Goal: Information Seeking & Learning: Check status

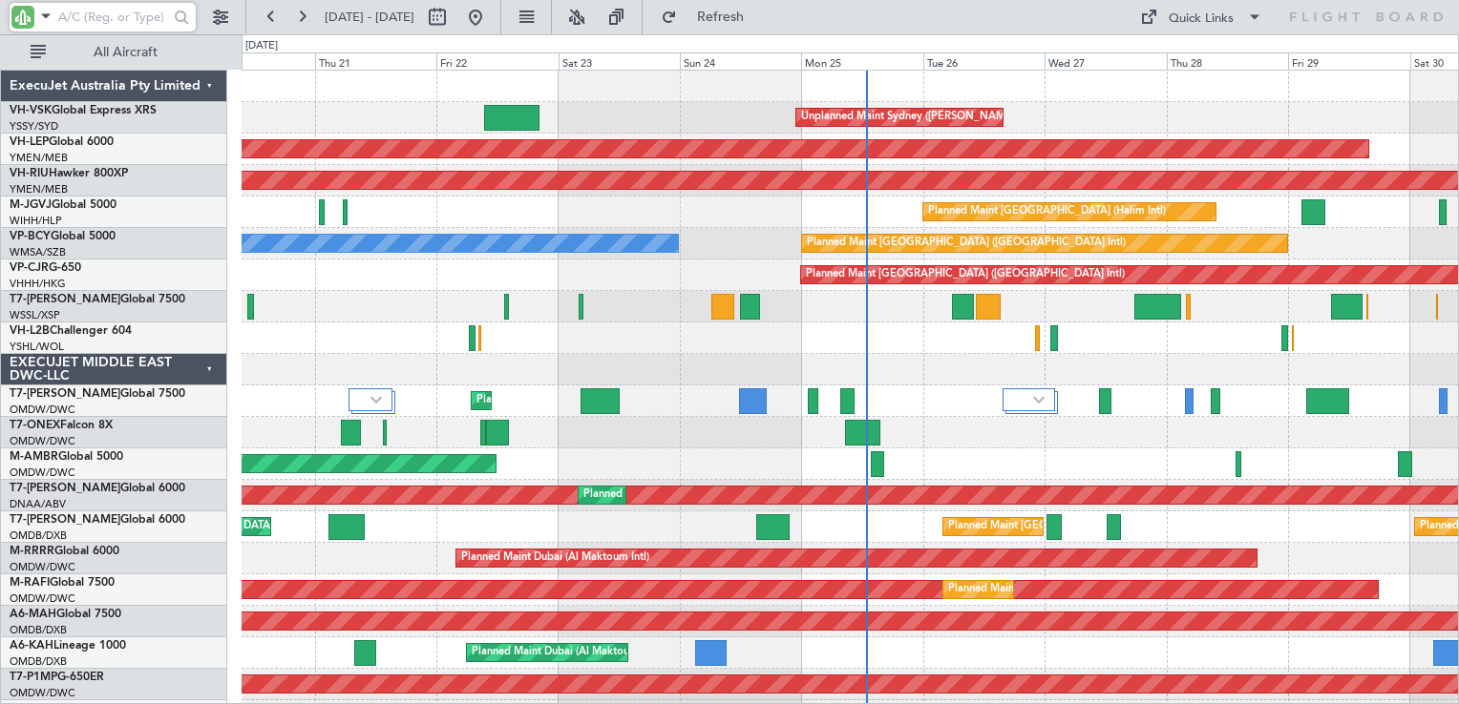
click at [65, 26] on input "text" at bounding box center [113, 17] width 110 height 29
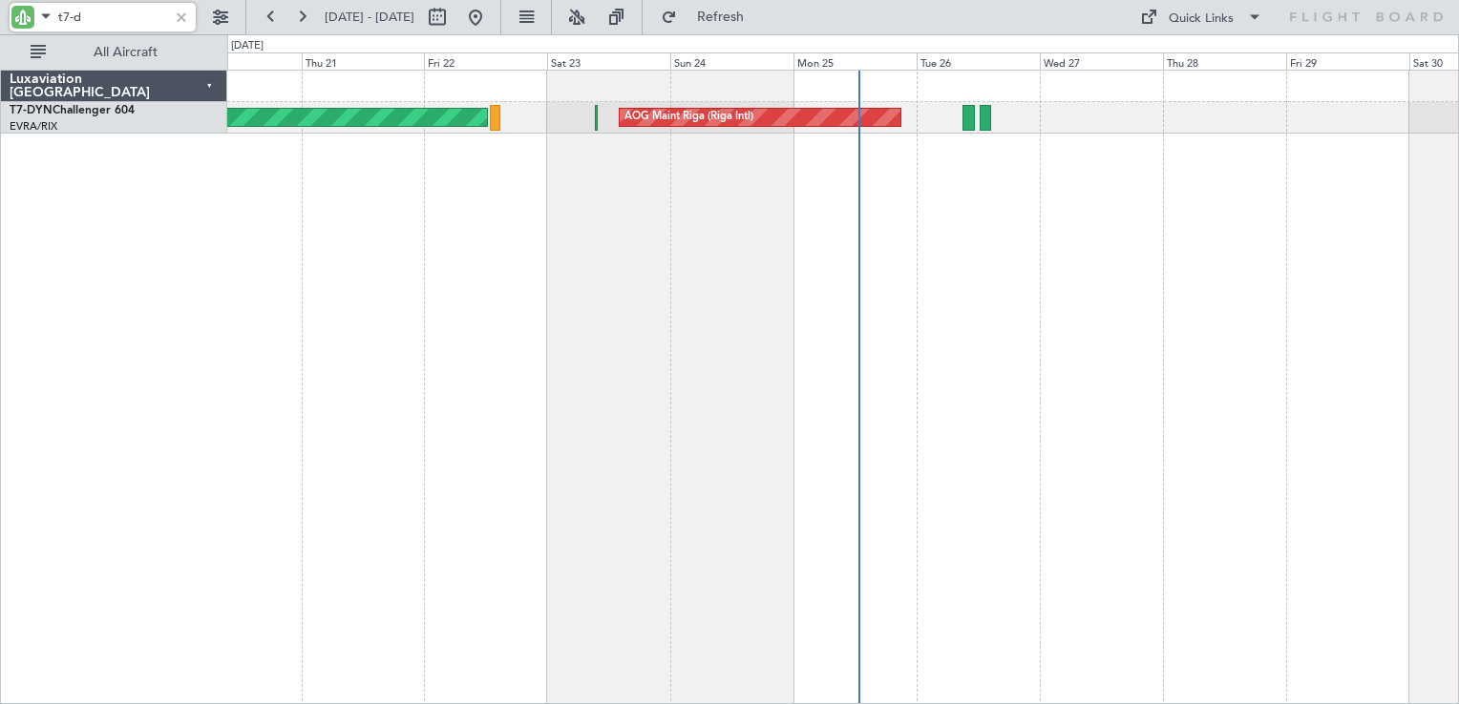
type input "t7-d"
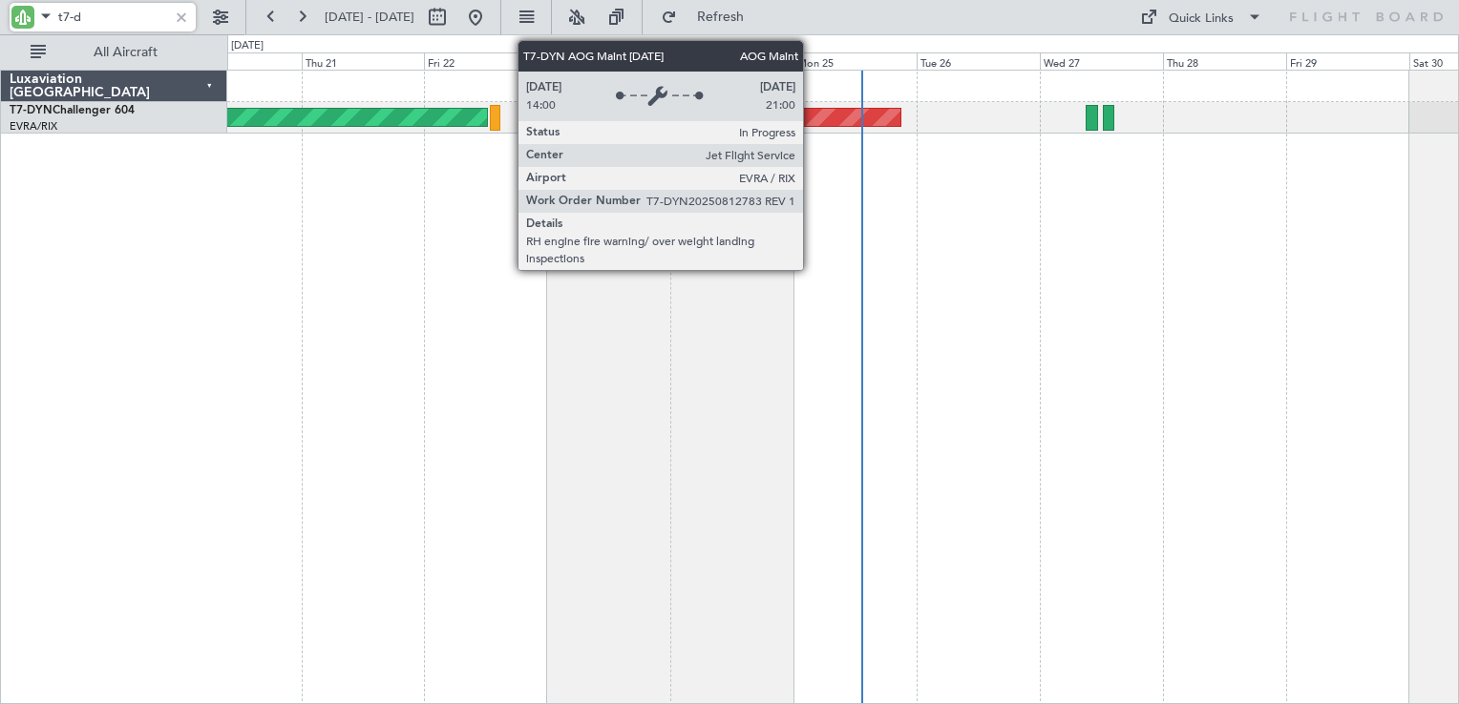
click at [811, 115] on div "AOG Maint Riga (Riga Intl)" at bounding box center [759, 117] width 281 height 17
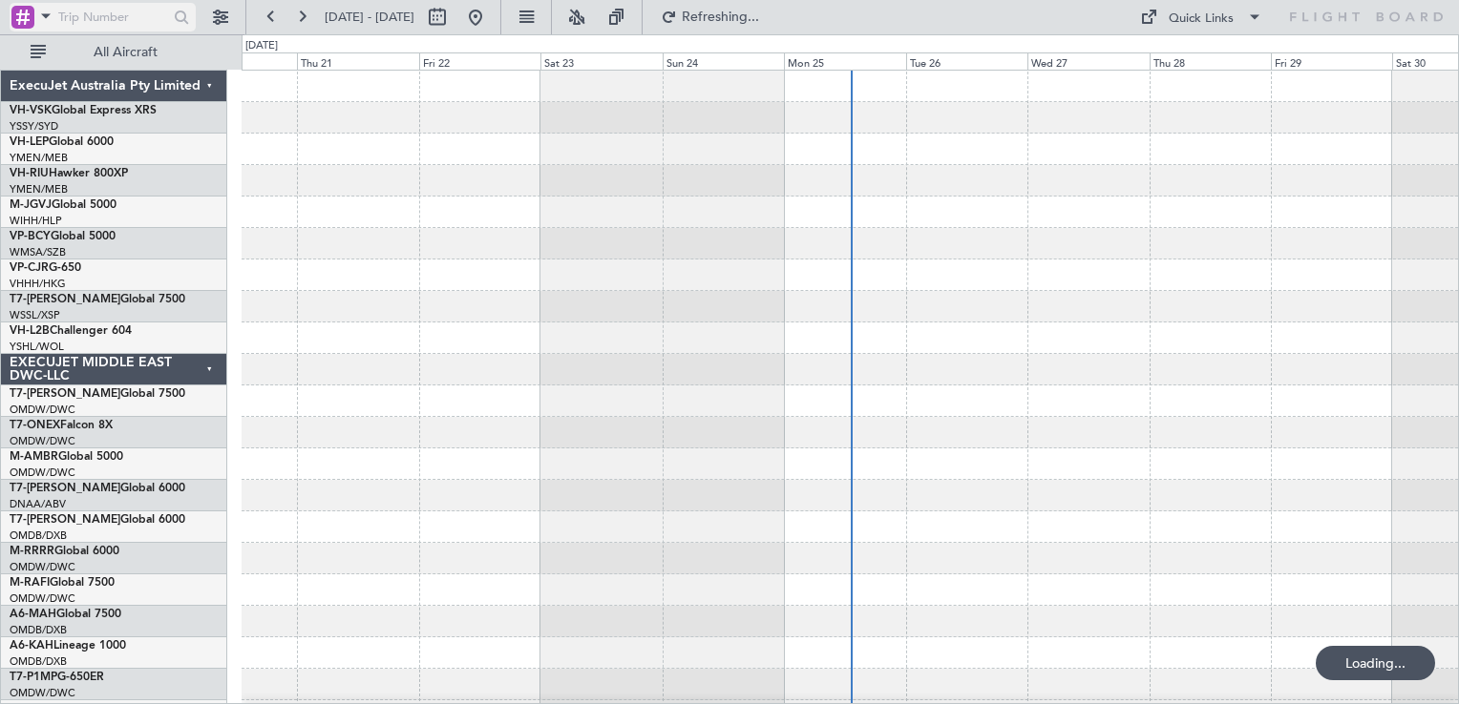
click at [25, 26] on div at bounding box center [22, 17] width 23 height 23
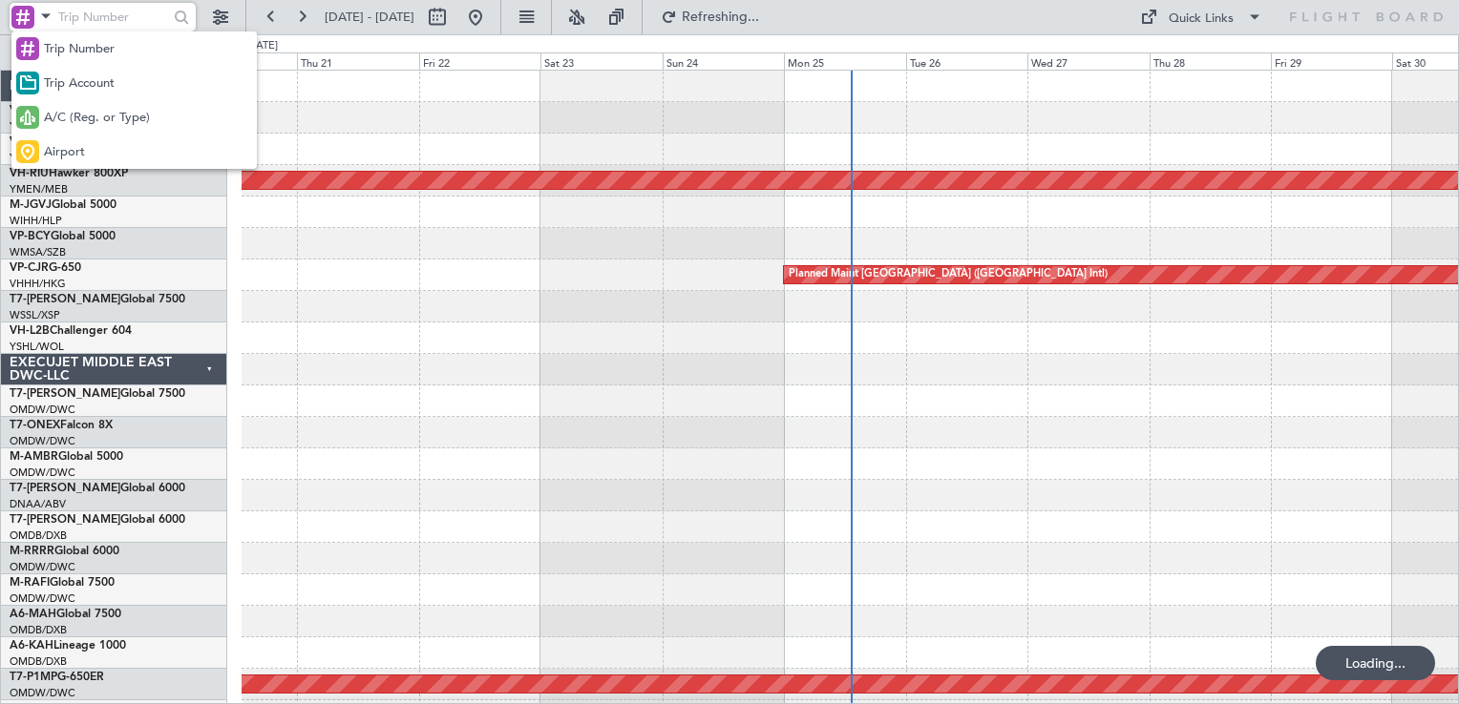
click at [88, 132] on div "A/C (Reg. or Type)" at bounding box center [133, 117] width 245 height 34
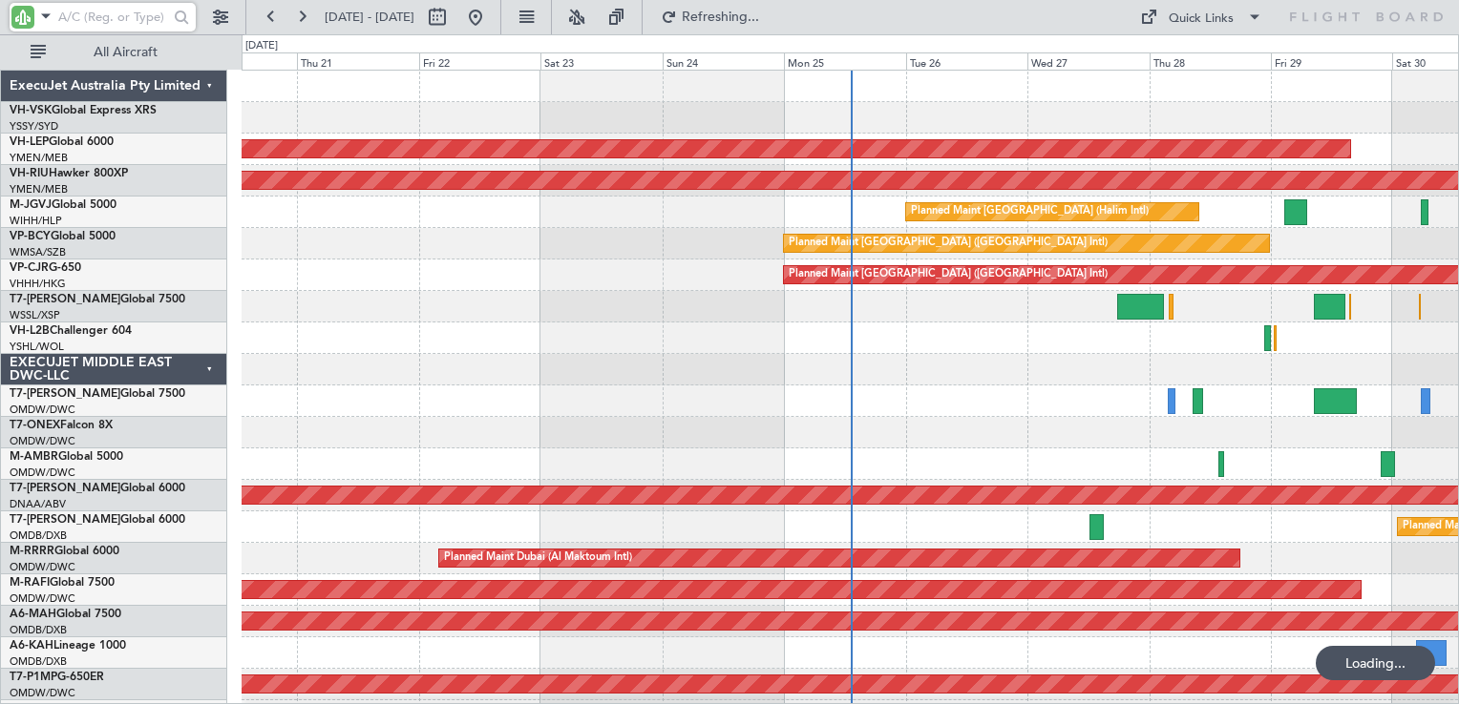
click at [87, 19] on input "text" at bounding box center [113, 17] width 110 height 29
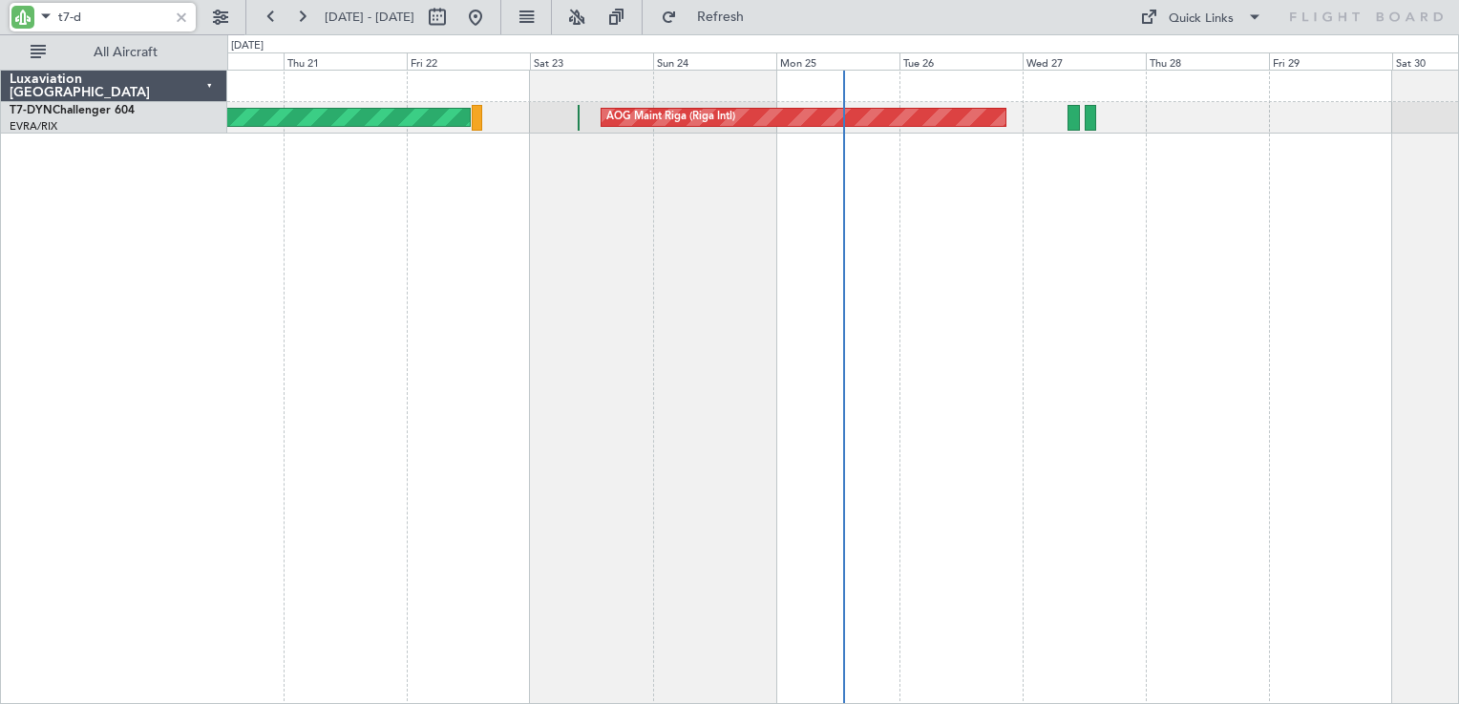
type input "t7-d"
click at [183, 15] on div at bounding box center [181, 17] width 21 height 21
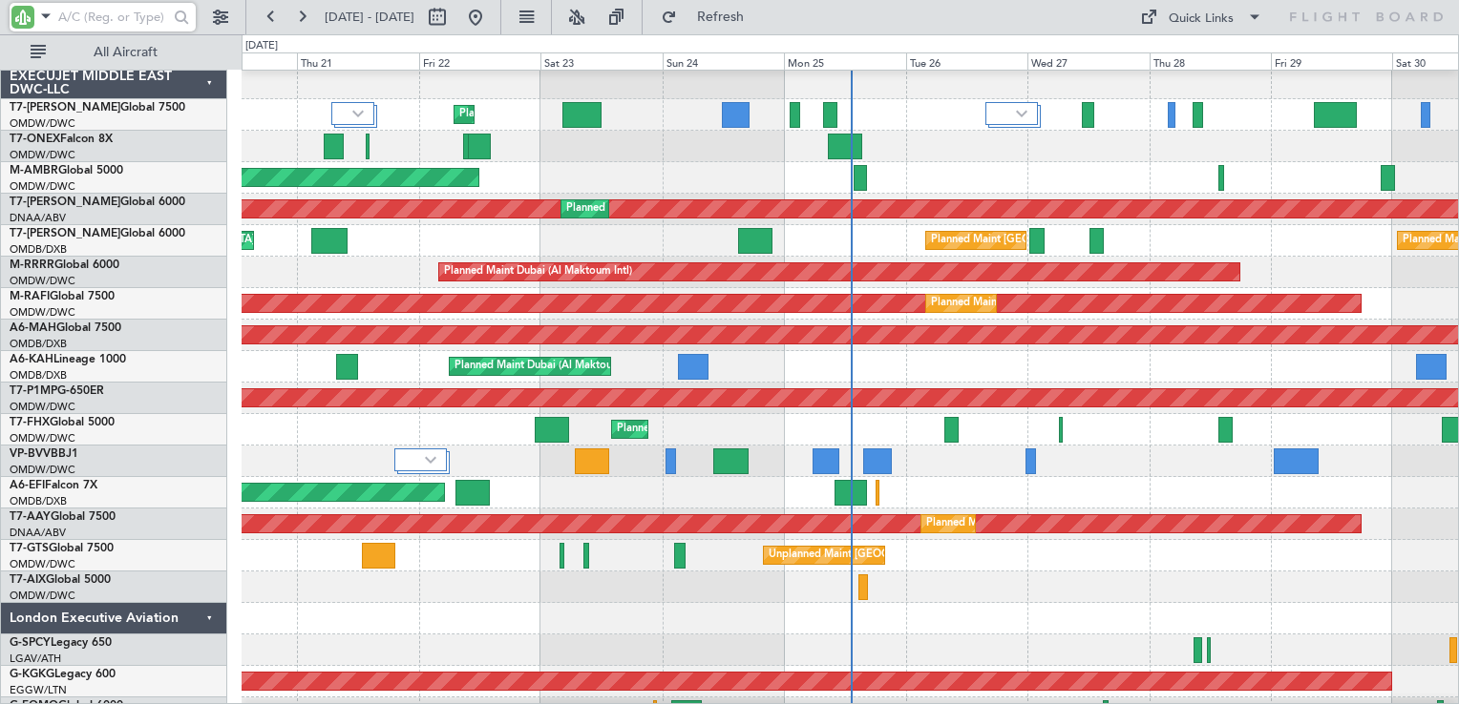
scroll to position [382, 0]
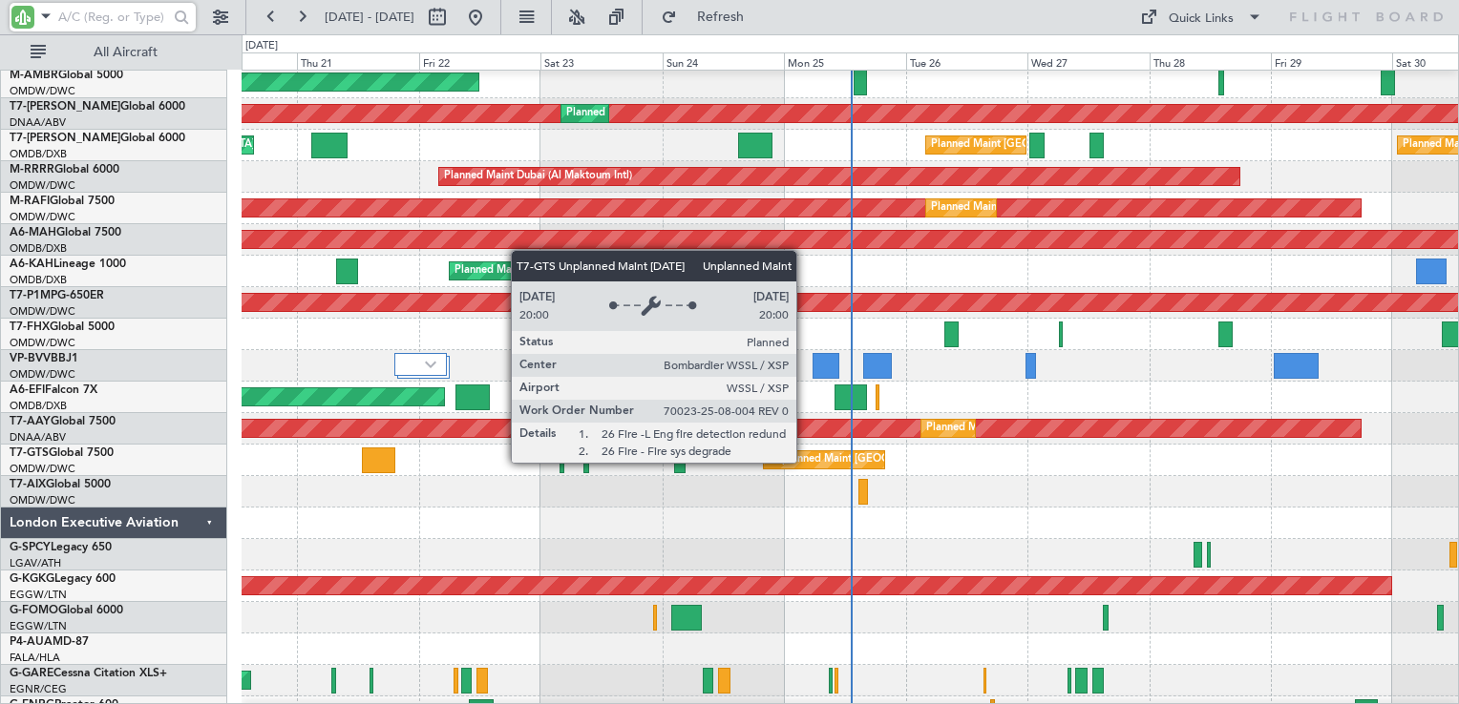
click at [805, 462] on div "Unplanned Maint [GEOGRAPHIC_DATA] (Seletar)" at bounding box center [887, 460] width 238 height 29
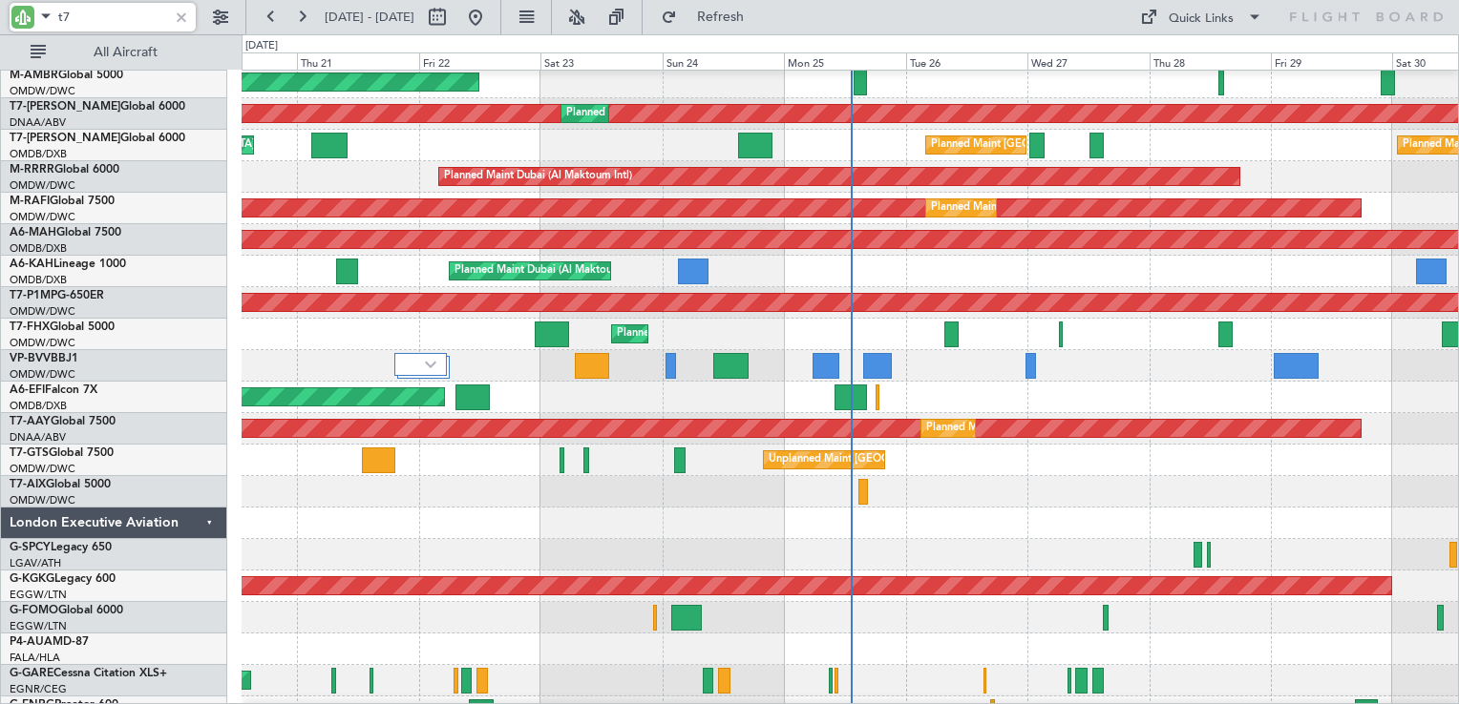
scroll to position [160, 0]
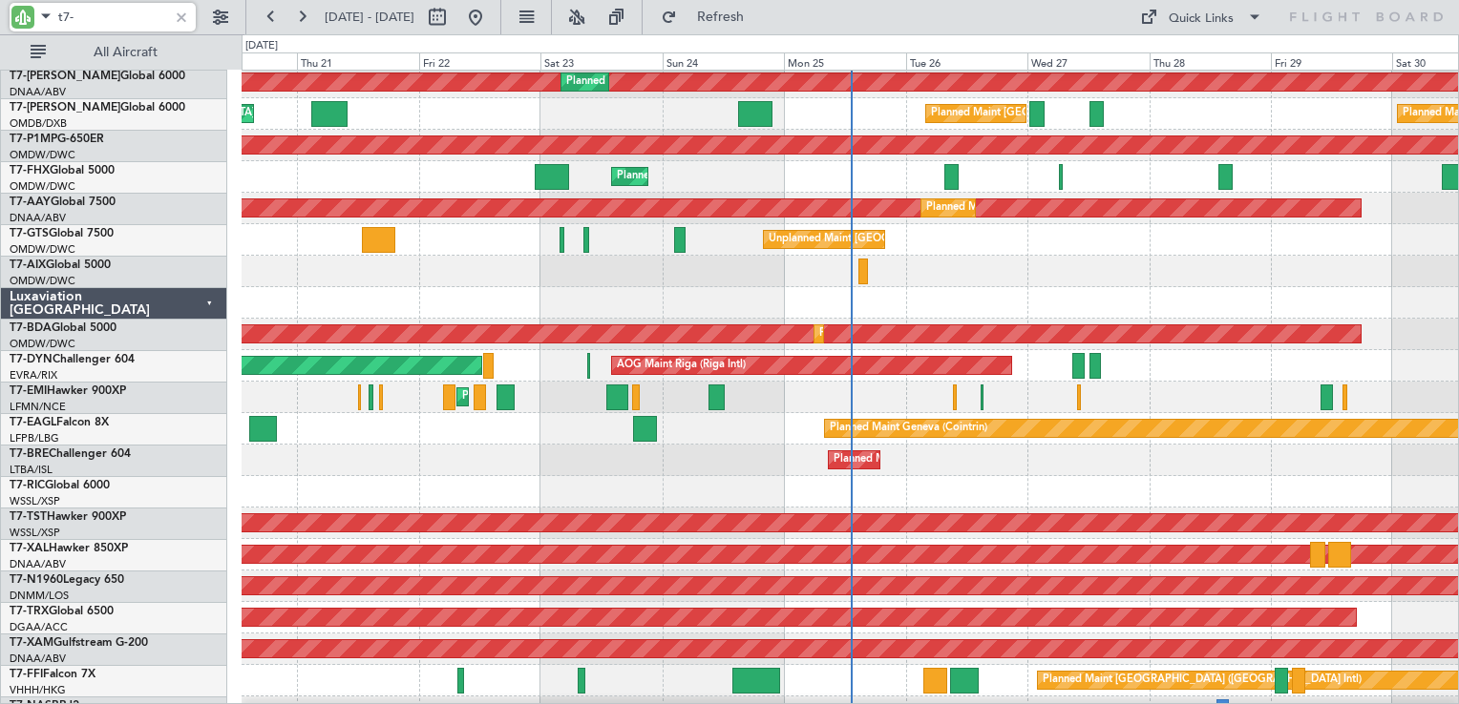
type input "t7-g"
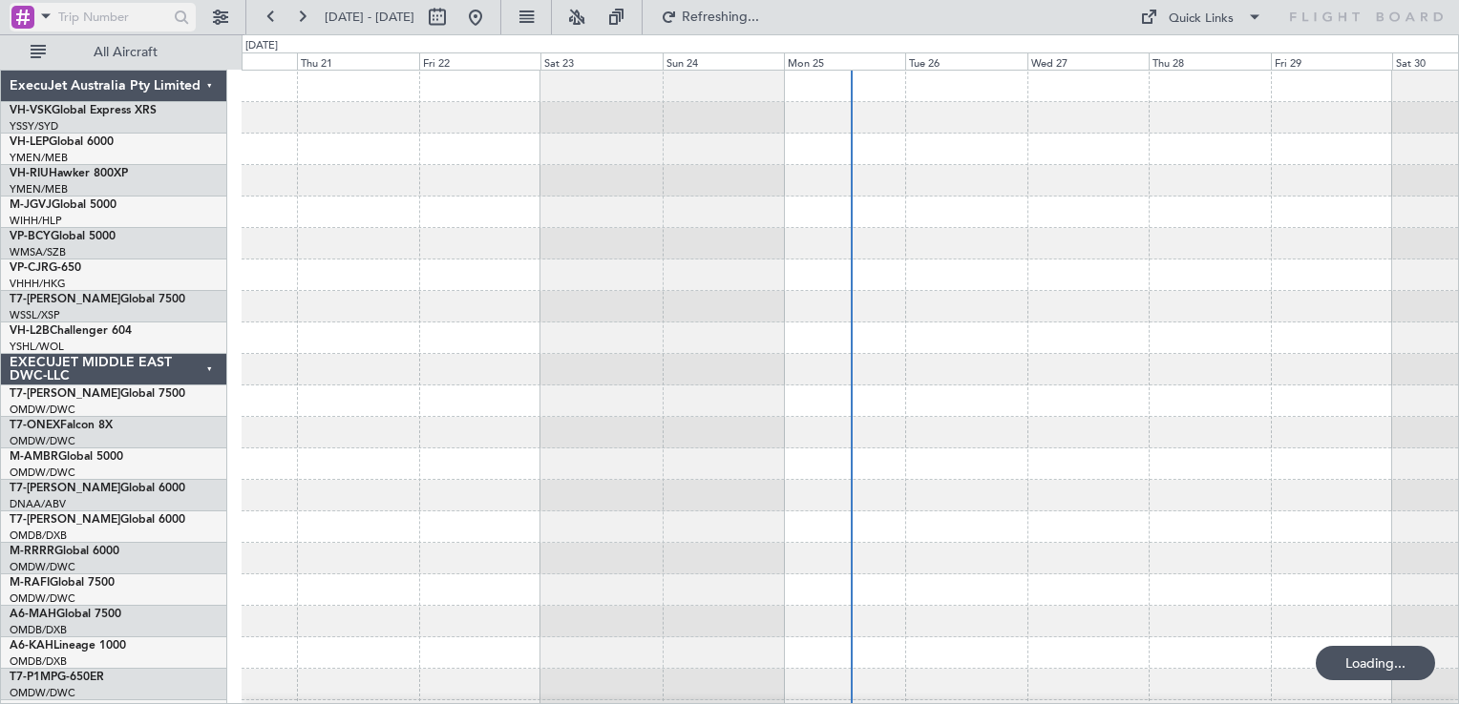
click at [25, 14] on div at bounding box center [22, 17] width 23 height 23
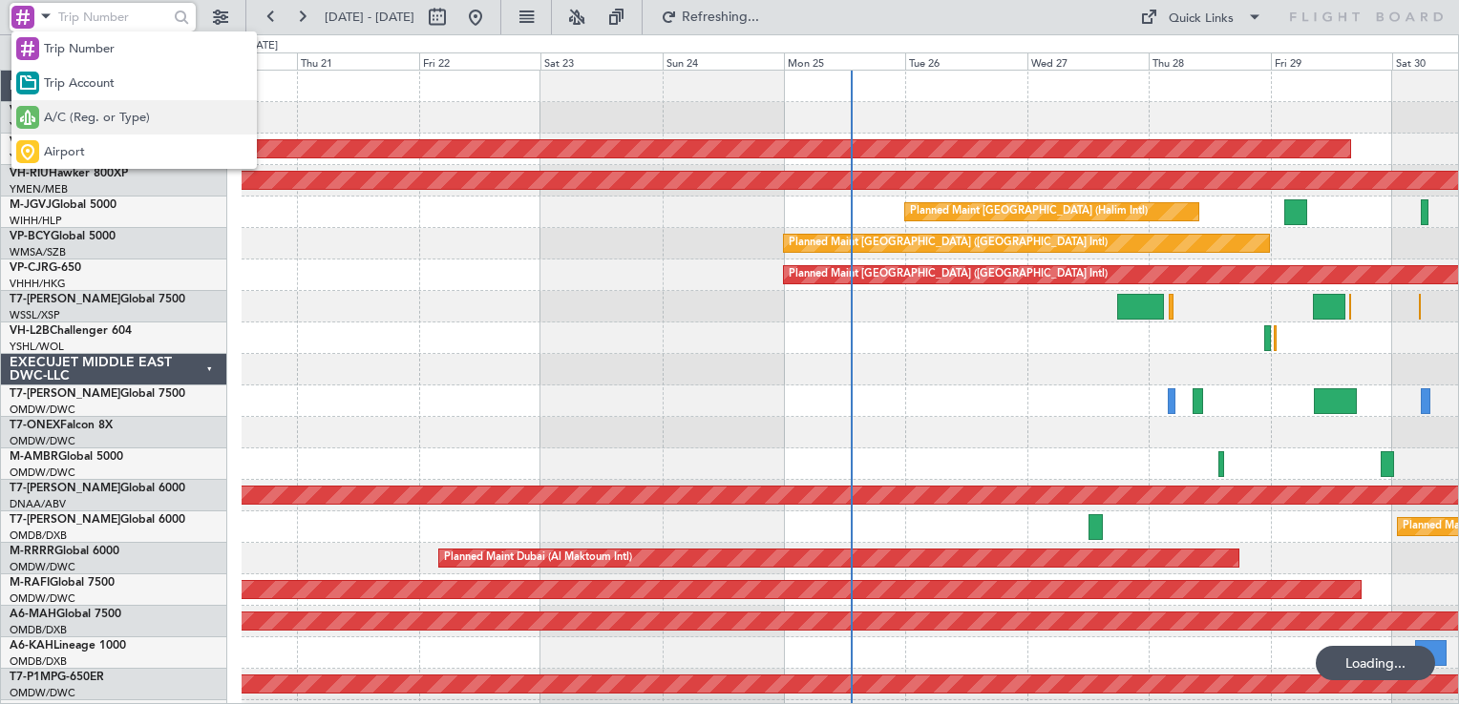
click at [64, 123] on span "A/C (Reg. or Type)" at bounding box center [97, 118] width 106 height 19
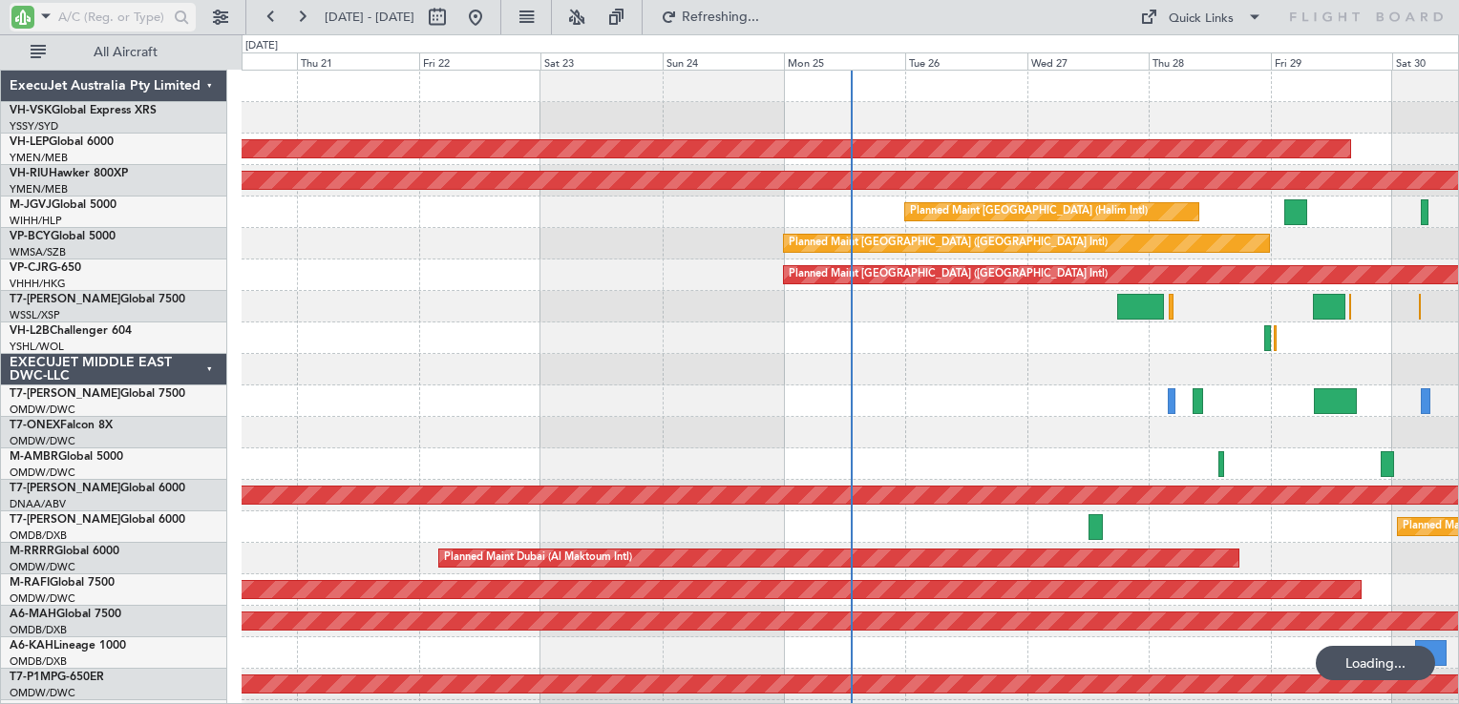
click at [108, 25] on input "text" at bounding box center [113, 17] width 110 height 29
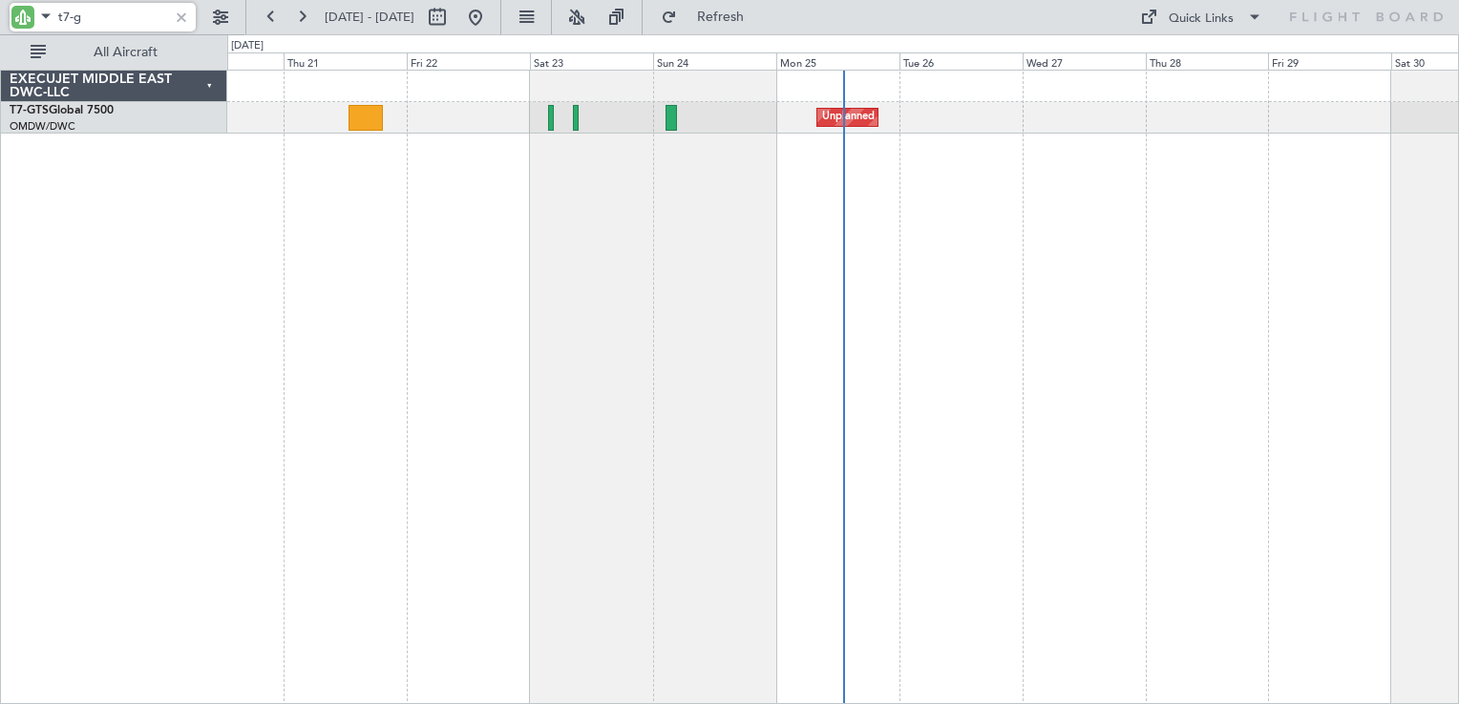
type input "t7-g"
click at [182, 16] on div at bounding box center [181, 17] width 21 height 21
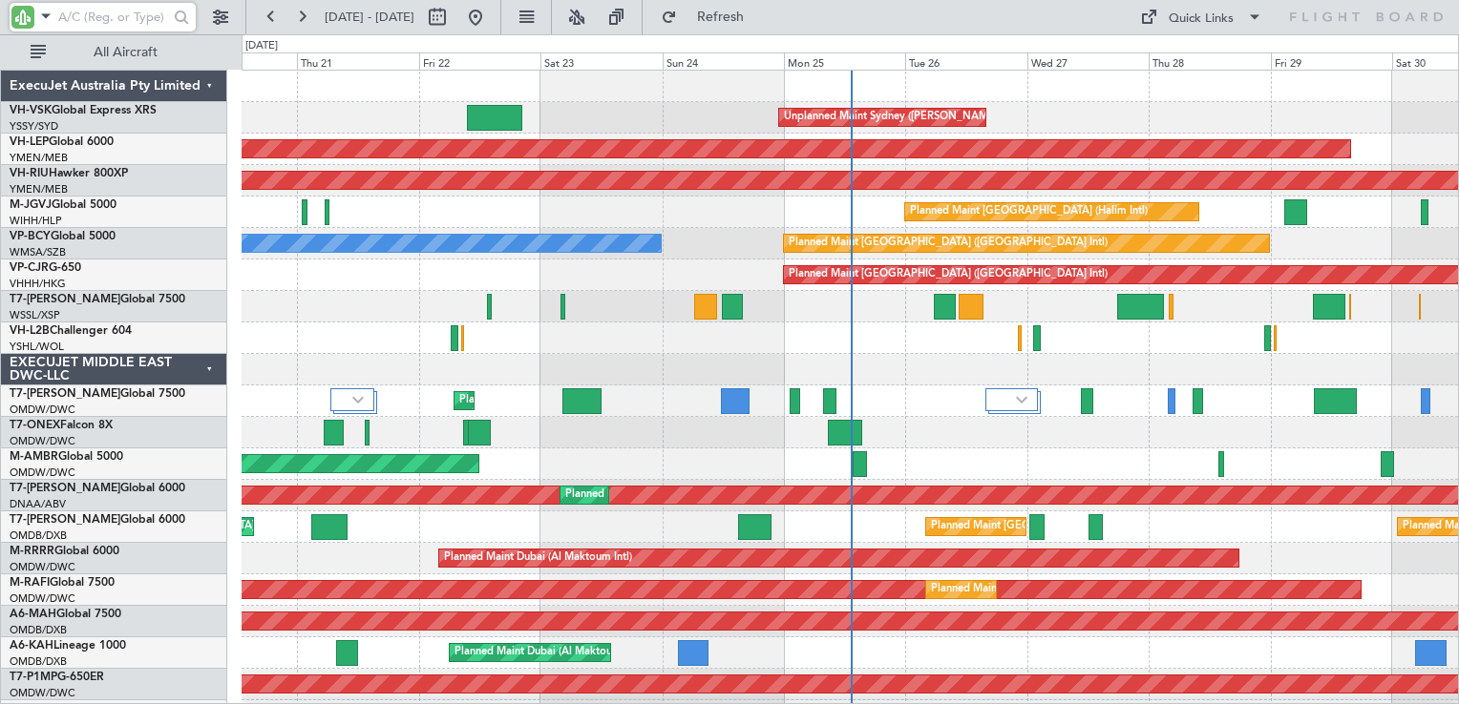
click at [113, 13] on input "text" at bounding box center [113, 17] width 110 height 29
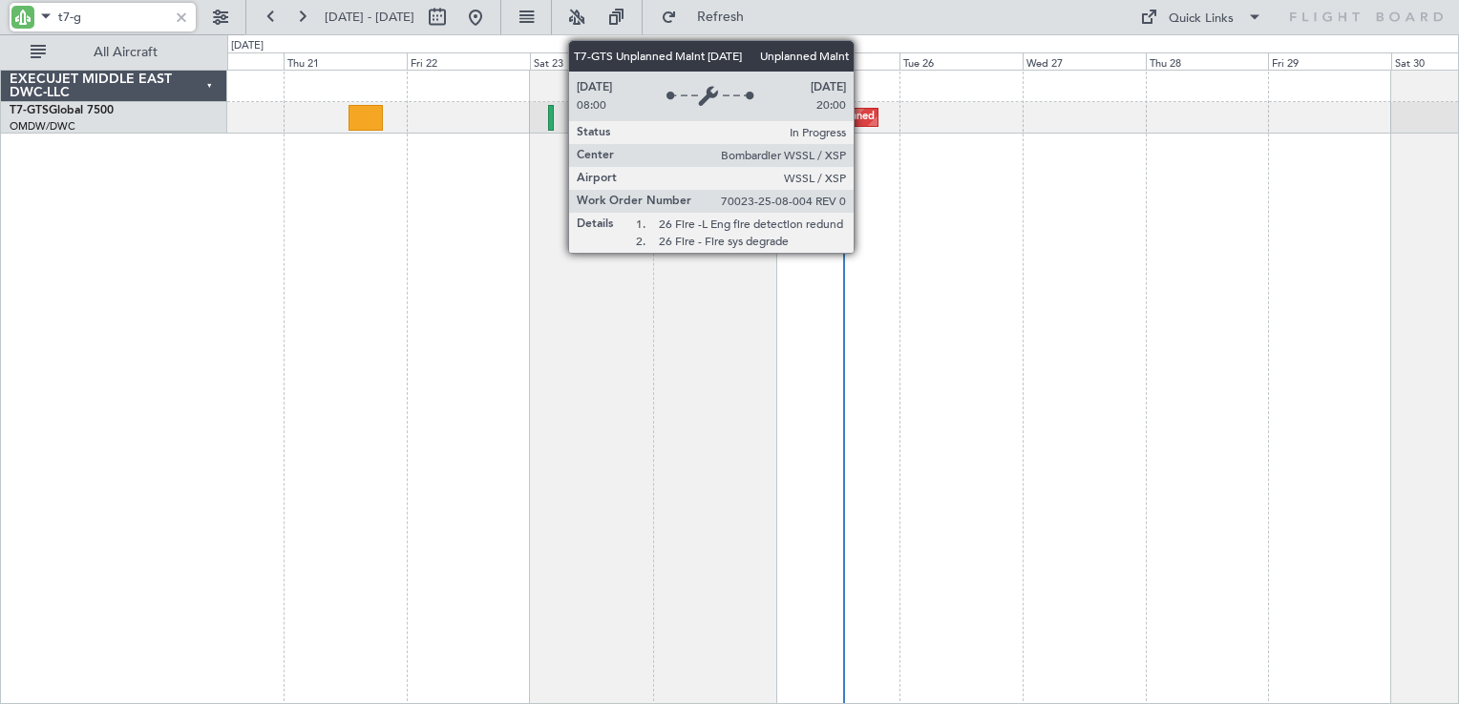
click at [859, 118] on div "Unplanned Maint [GEOGRAPHIC_DATA] (Seletar)" at bounding box center [941, 117] width 238 height 29
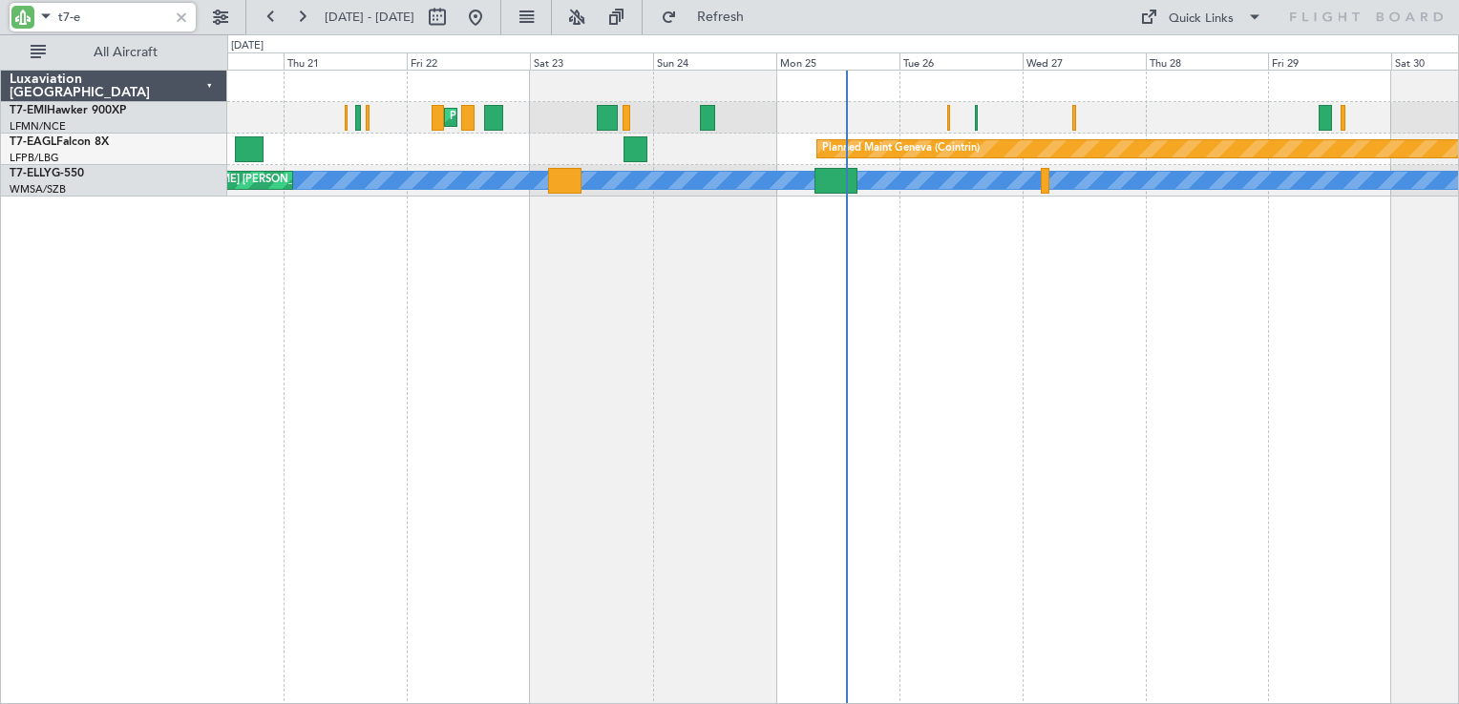
type input "t7-e"
